Goal: Browse casually: Explore the website without a specific task or goal

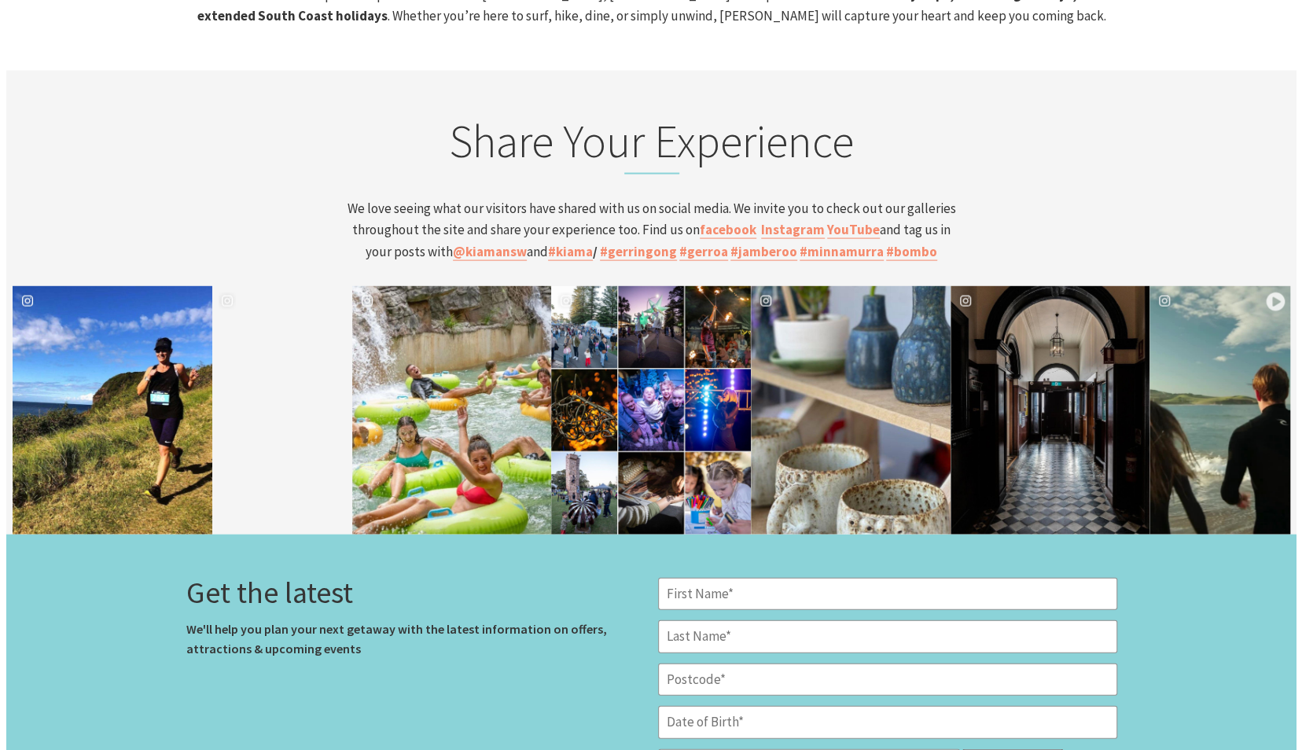
scroll to position [5860, 0]
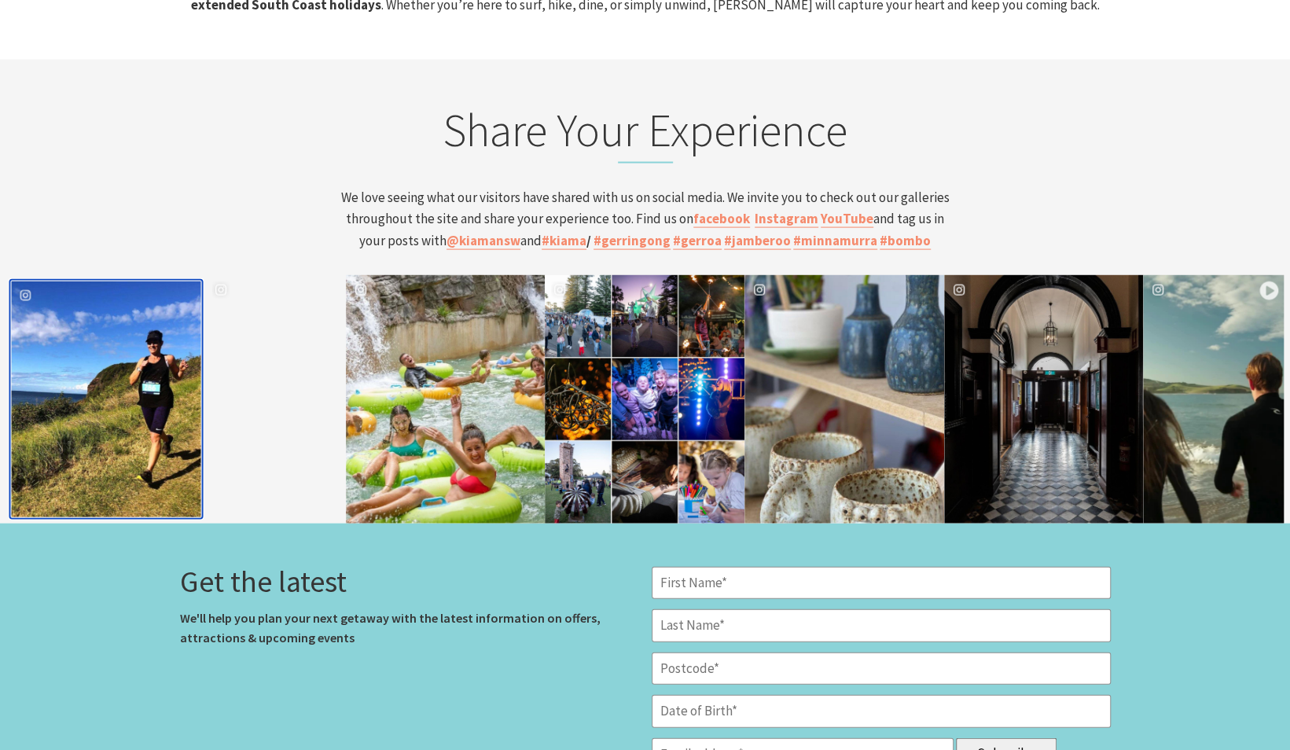
click at [127, 371] on div "kiamansw" at bounding box center [105, 399] width 189 height 236
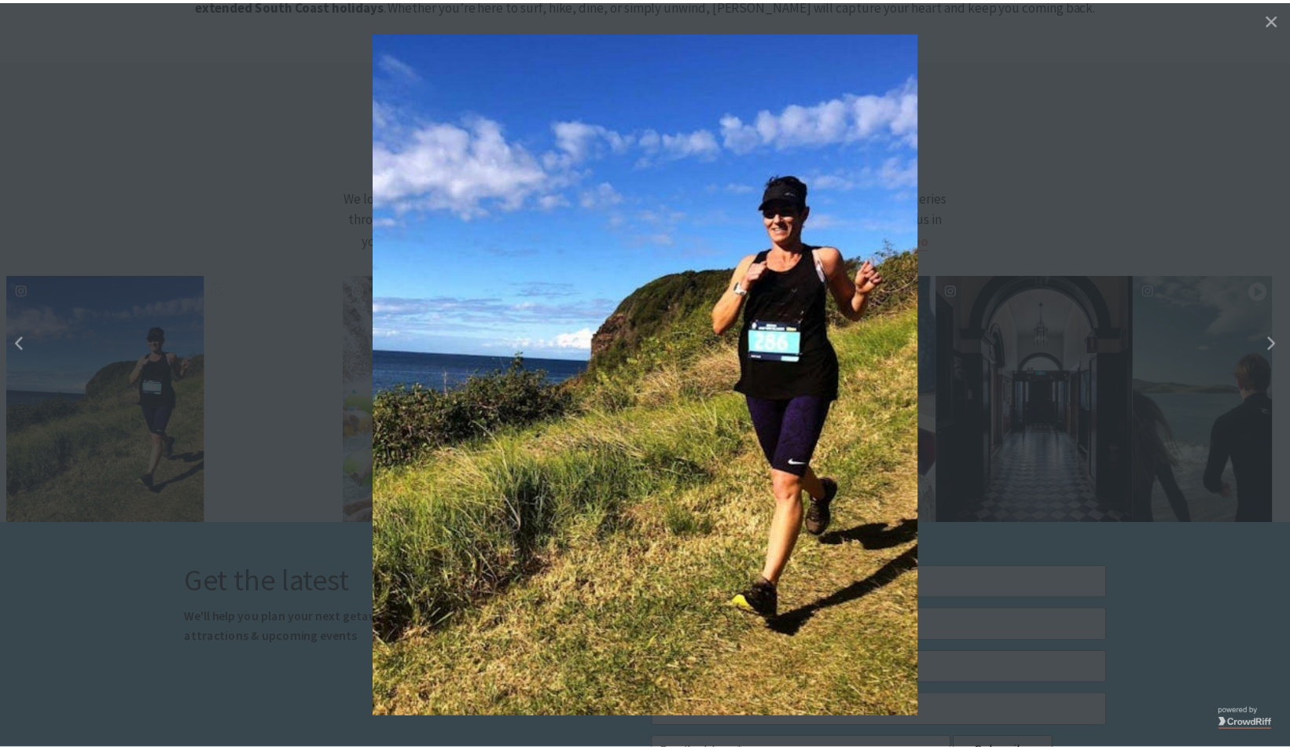
scroll to position [275, 1313]
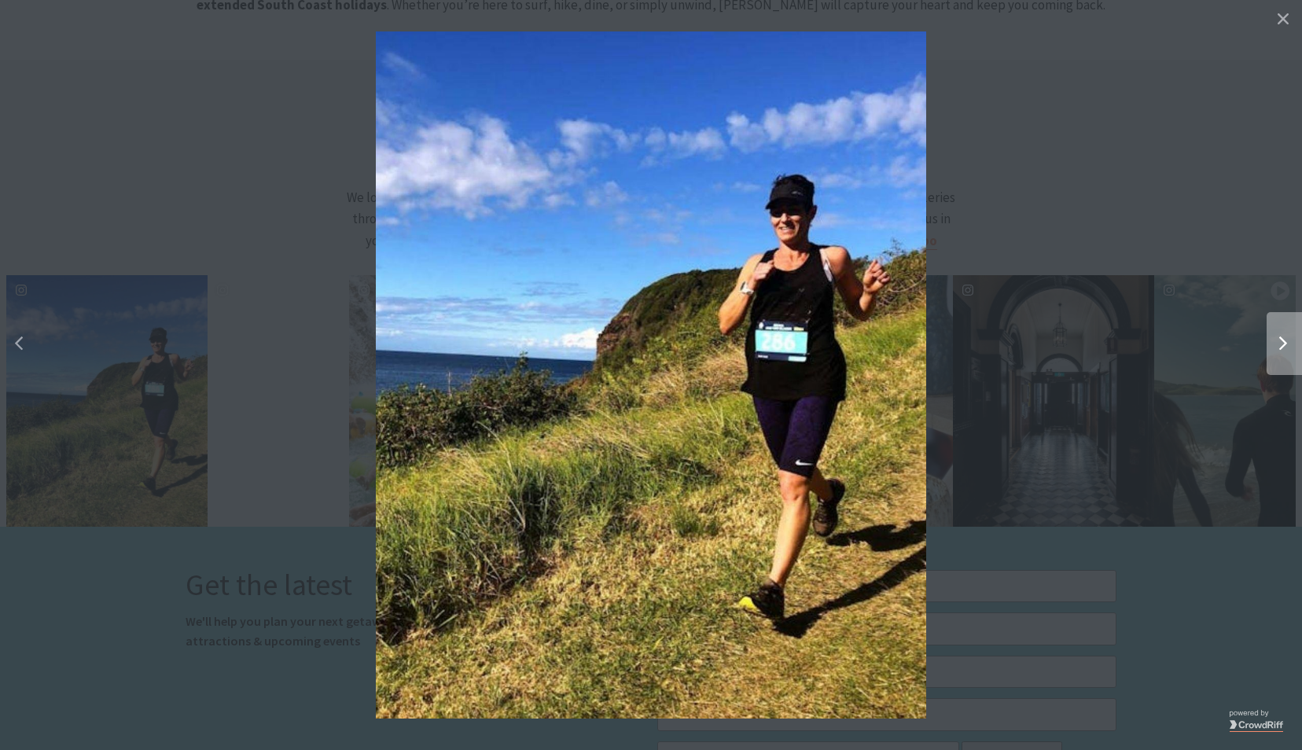
click at [1274, 363] on div "Right" at bounding box center [1298, 343] width 63 height 63
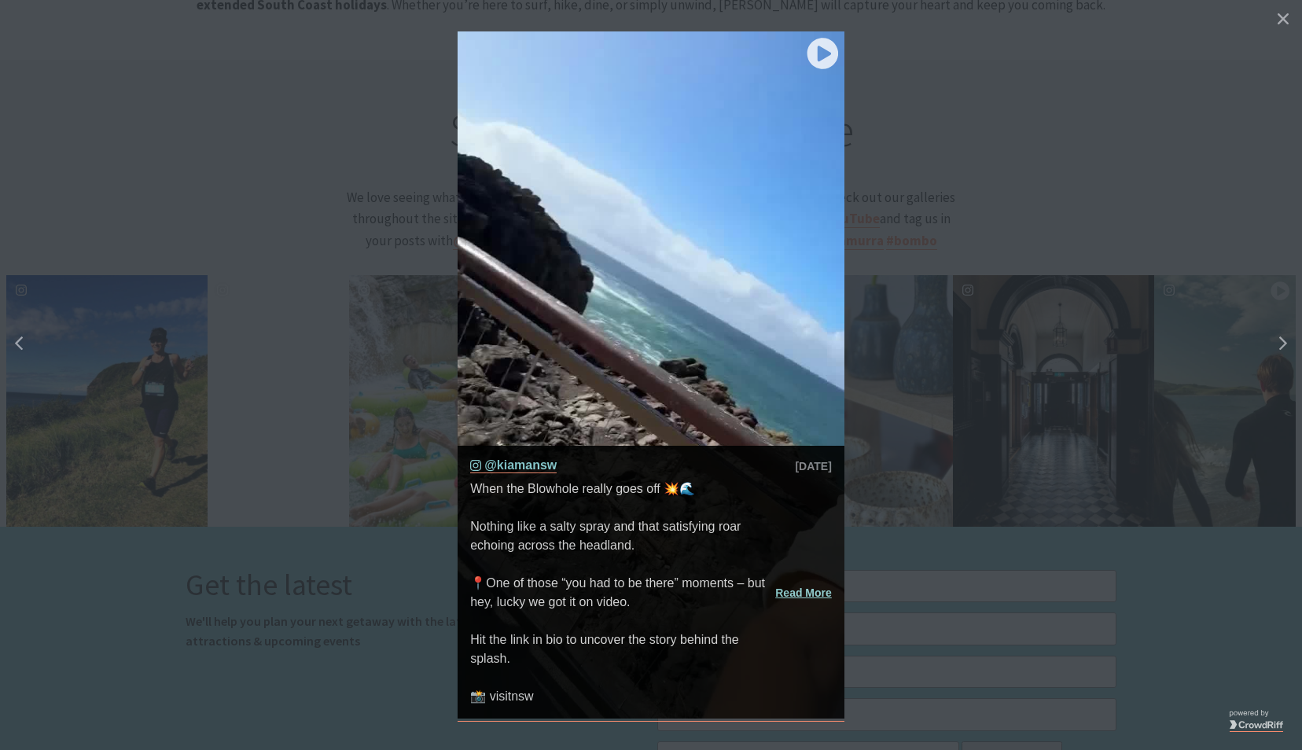
click at [819, 57] on image "play icon" at bounding box center [822, 54] width 79 height 78
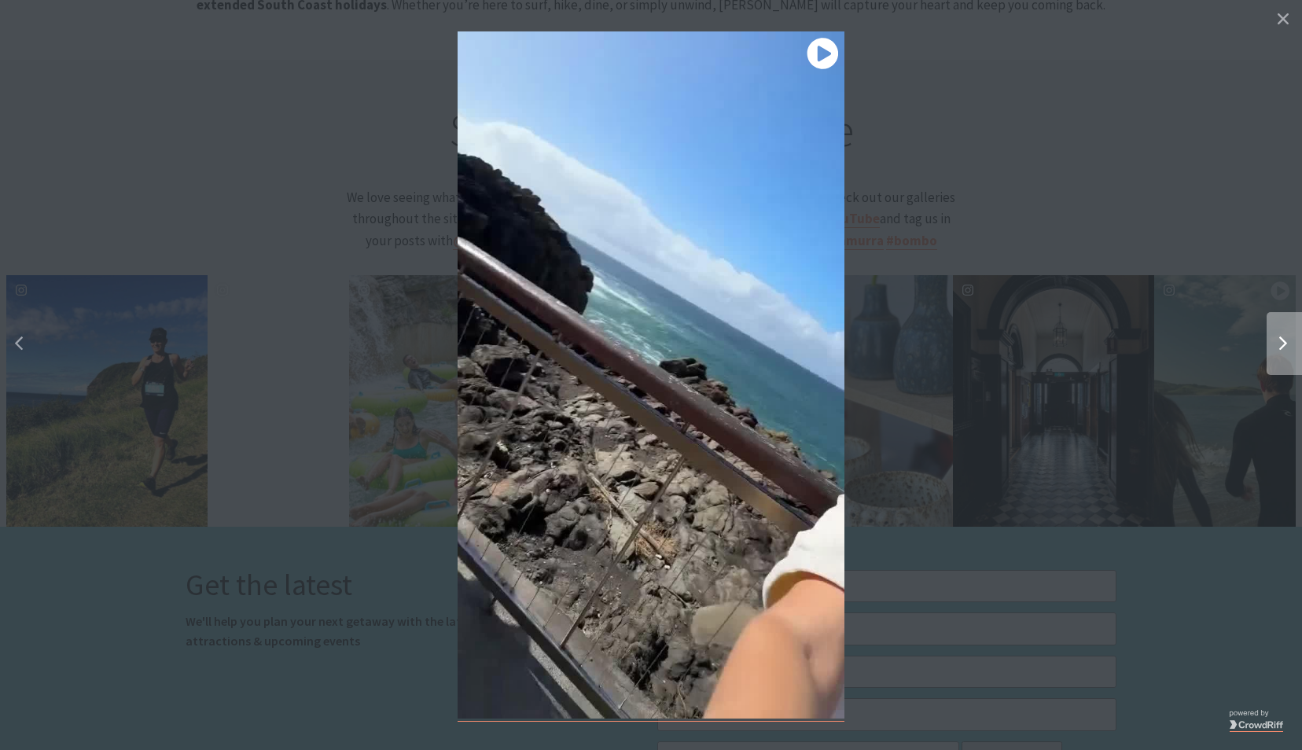
click at [1184, 357] on button "Right" at bounding box center [1239, 343] width 126 height 263
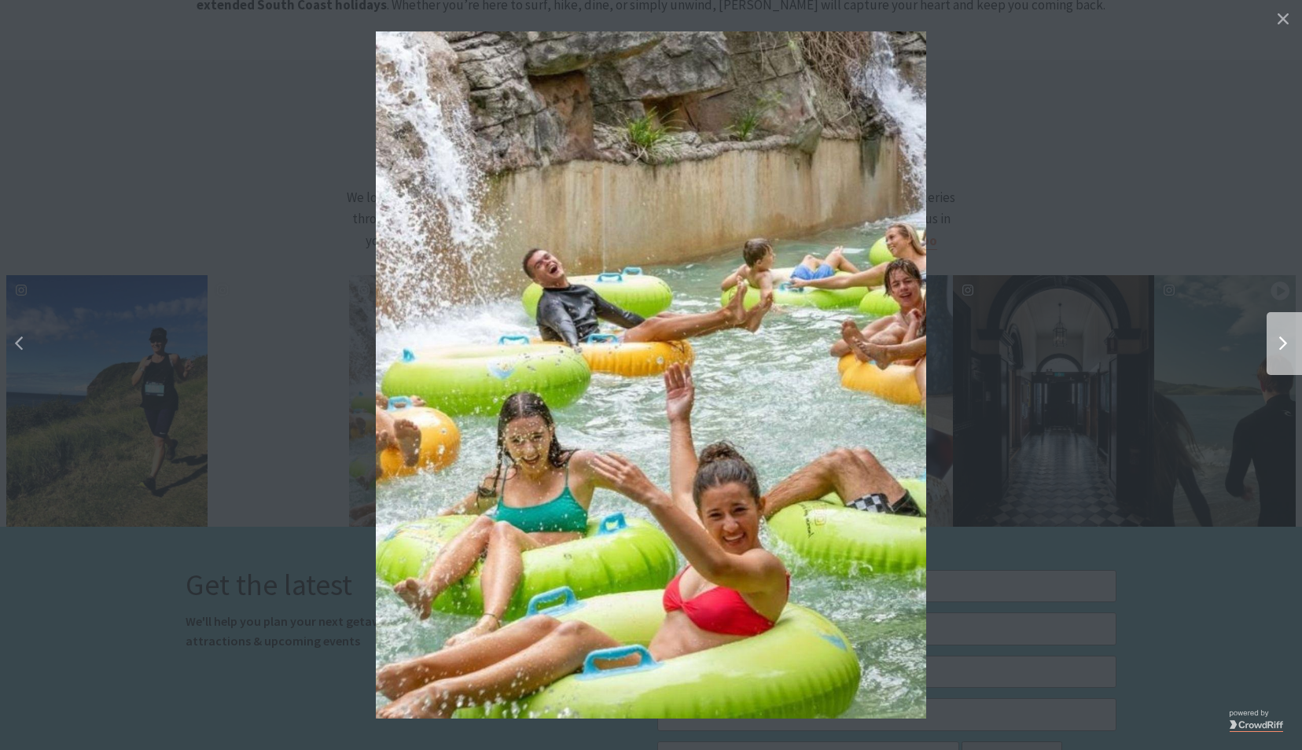
click at [1184, 357] on button "Right" at bounding box center [1239, 343] width 126 height 263
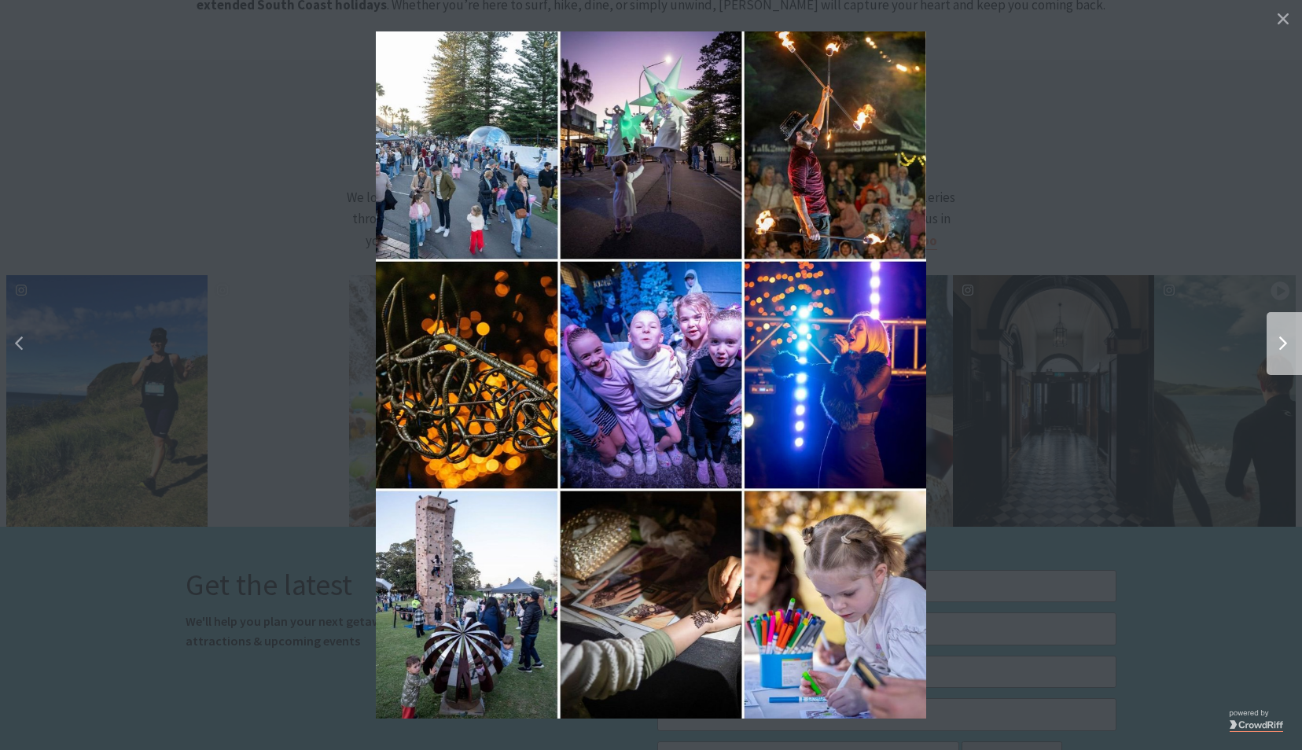
click at [1184, 357] on button "Right" at bounding box center [1239, 343] width 126 height 263
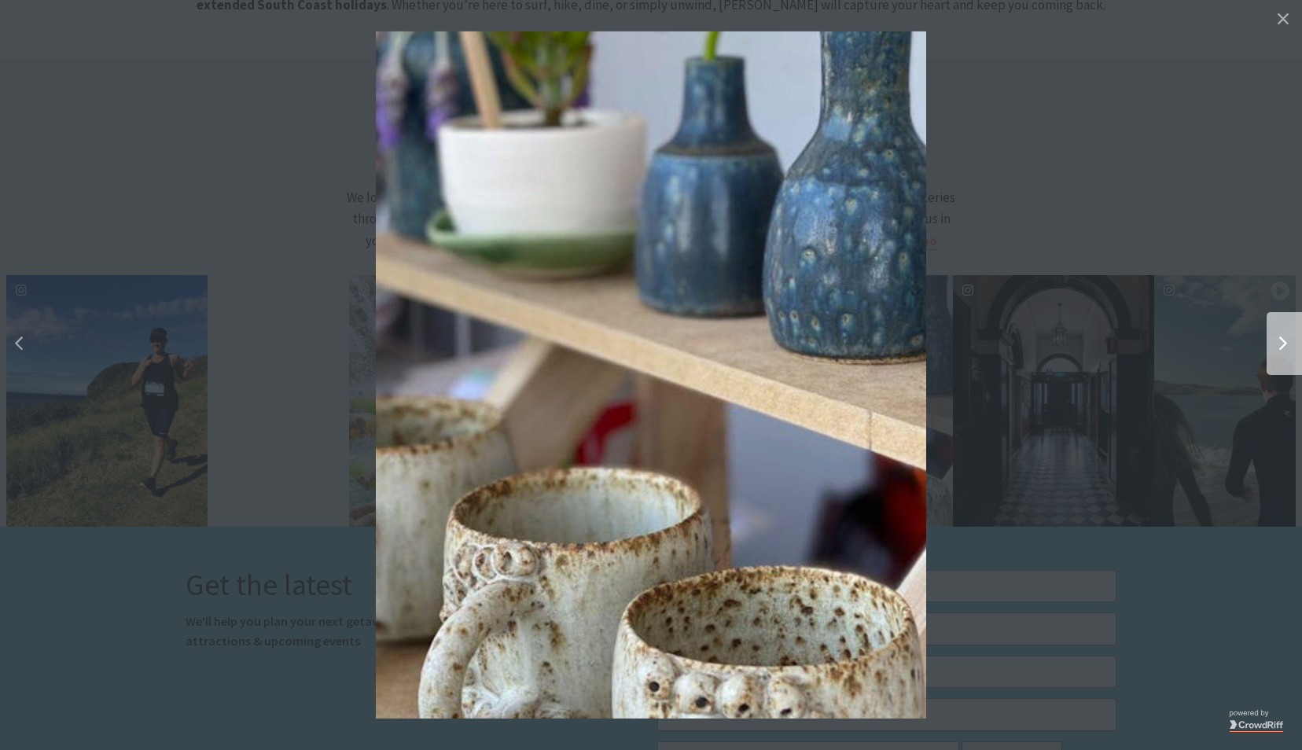
click at [1184, 357] on button "Right" at bounding box center [1239, 343] width 126 height 263
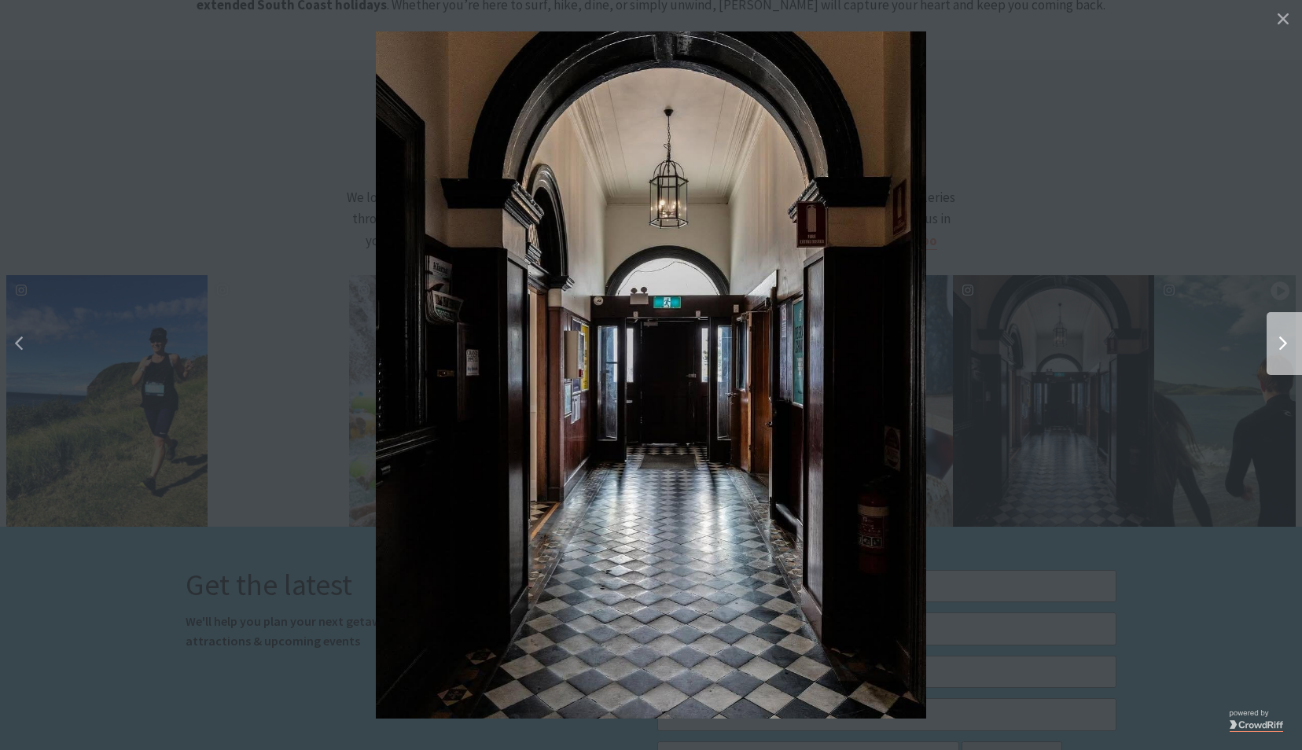
click at [1184, 357] on button "Right" at bounding box center [1239, 343] width 126 height 263
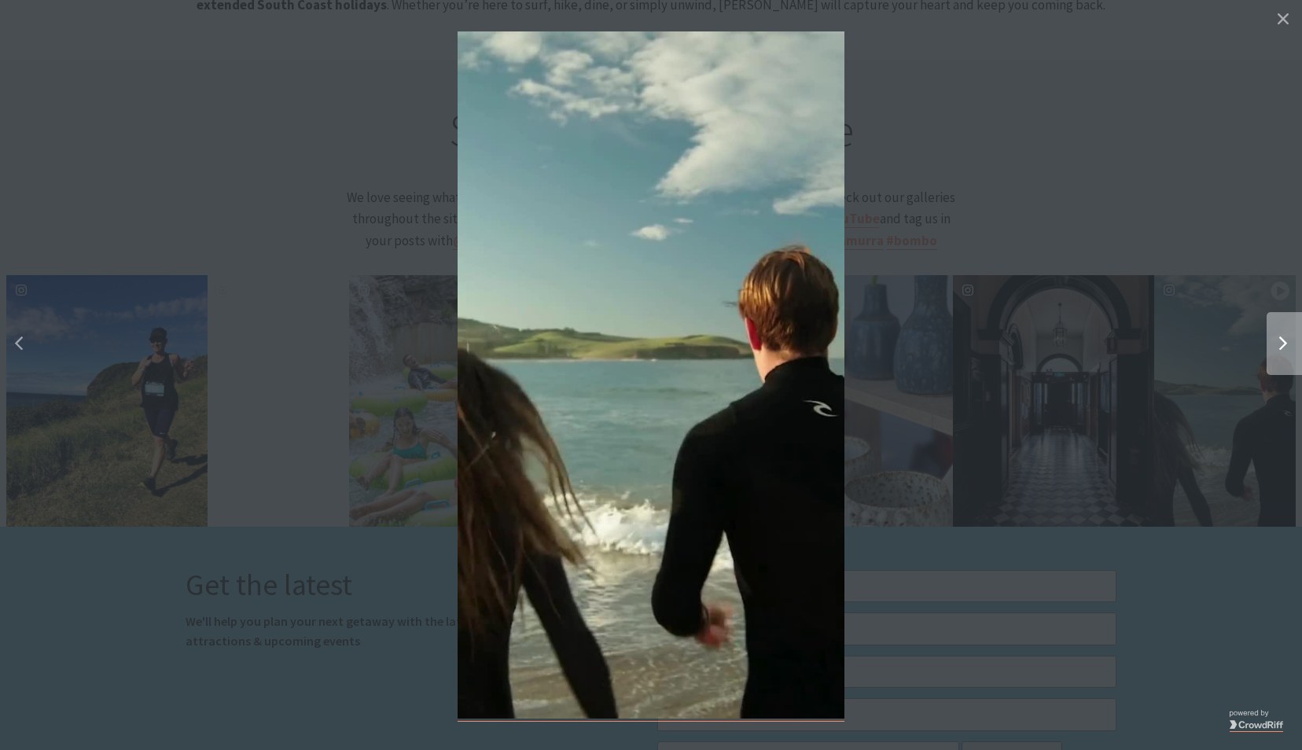
click at [1280, 339] on icon "chevron right icon" at bounding box center [1283, 344] width 8 height 14
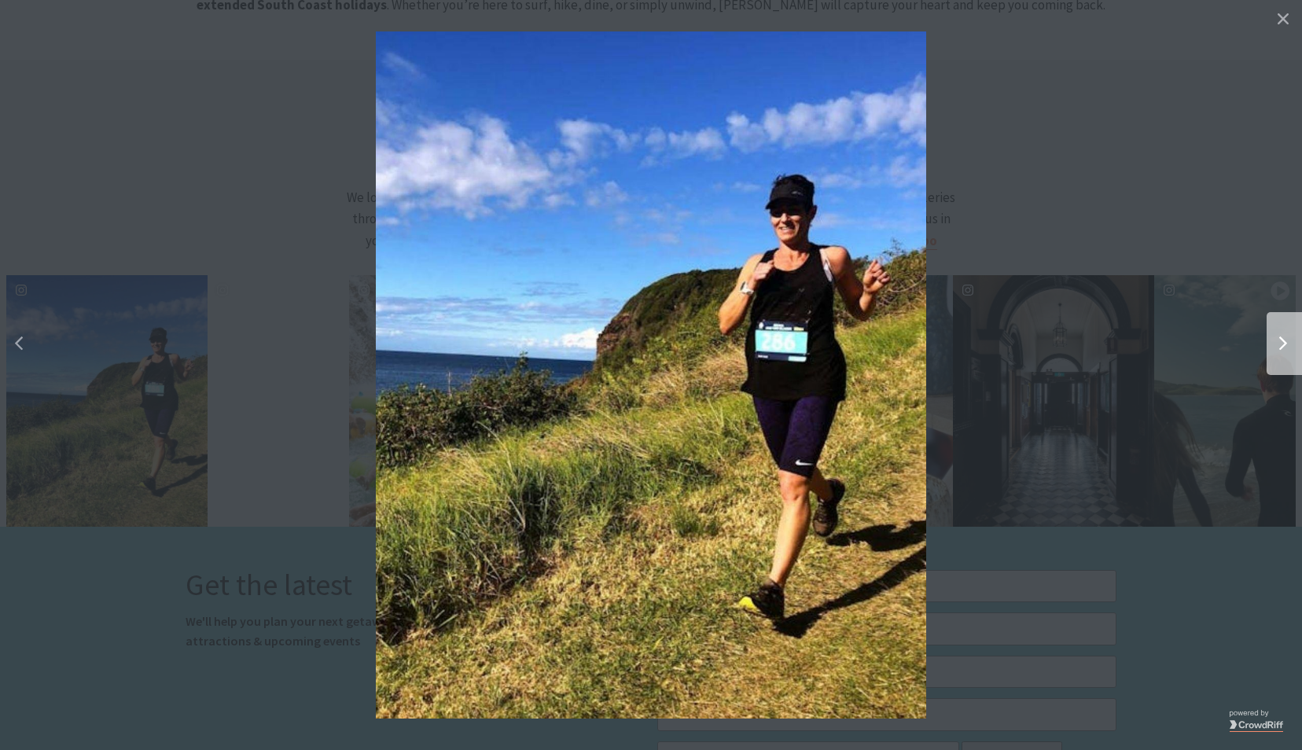
click at [1280, 339] on icon "chevron right icon" at bounding box center [1283, 344] width 8 height 14
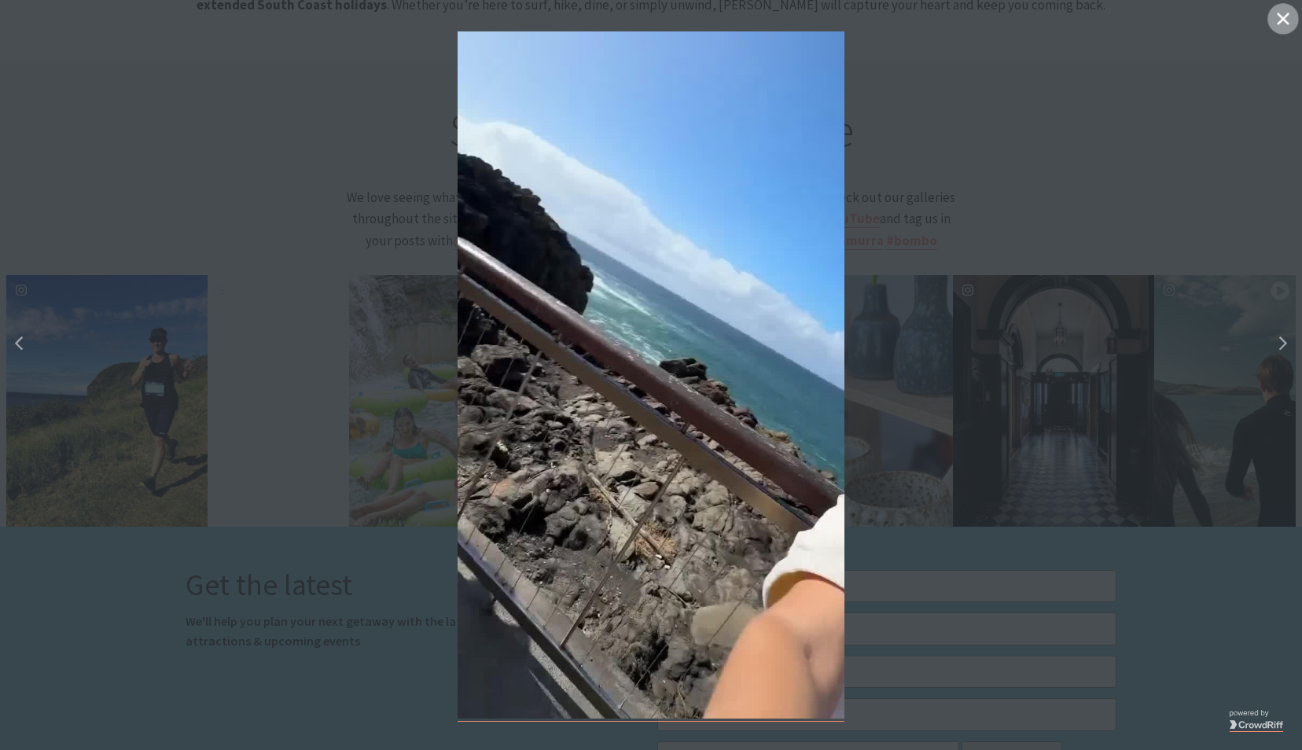
click at [1280, 20] on icon "close icon" at bounding box center [1283, 19] width 12 height 12
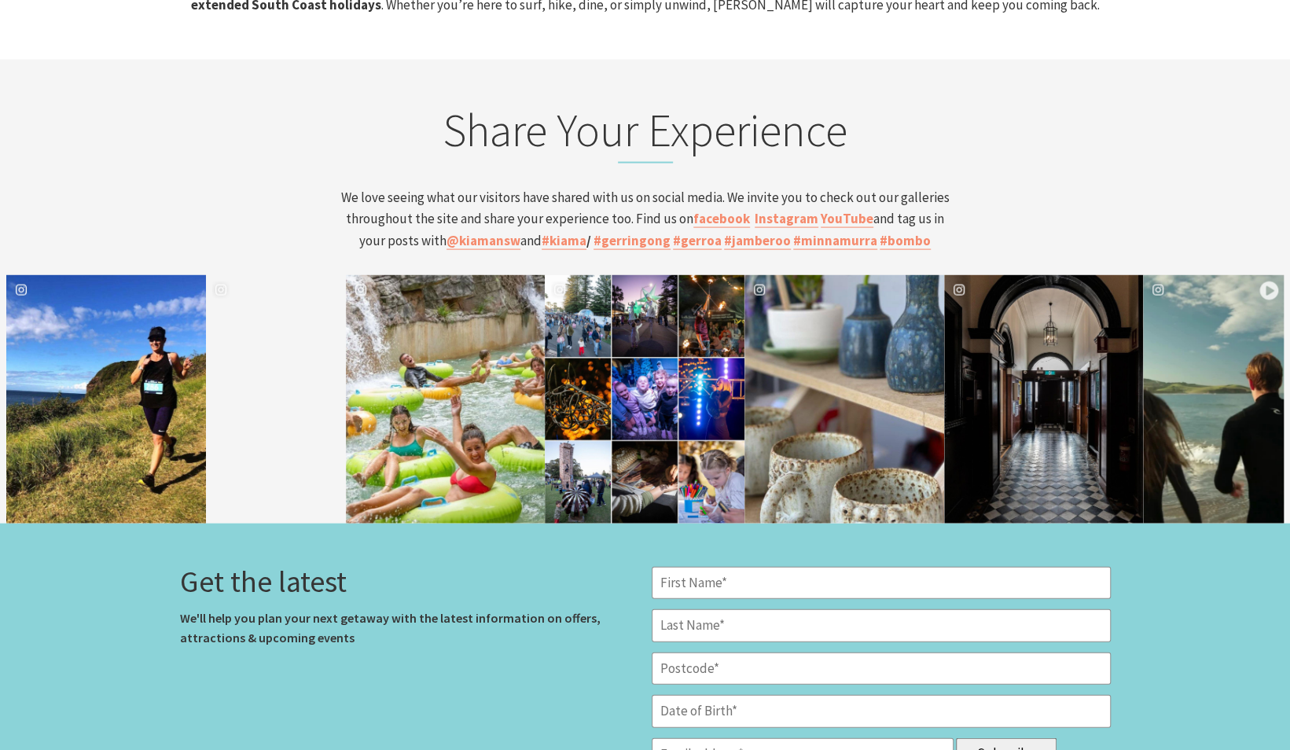
scroll to position [272, 1301]
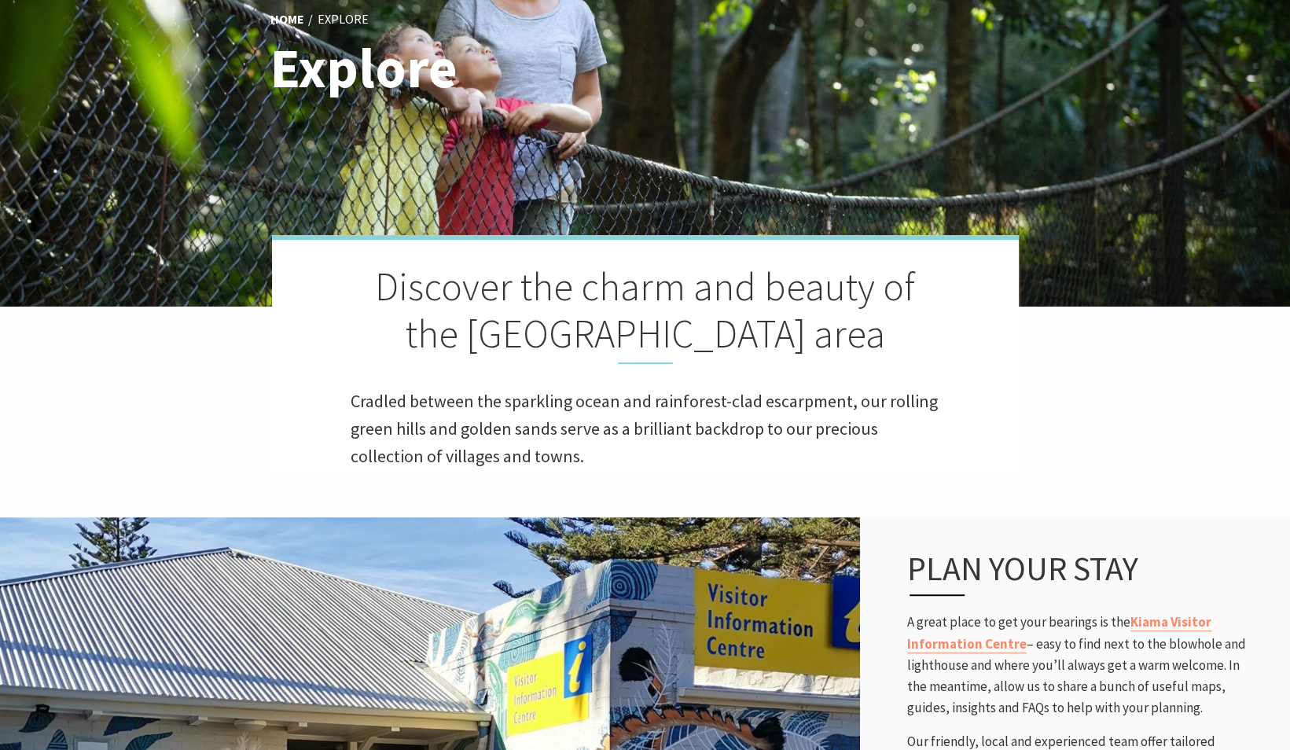
scroll to position [136, 0]
